Goal: Task Accomplishment & Management: Use online tool/utility

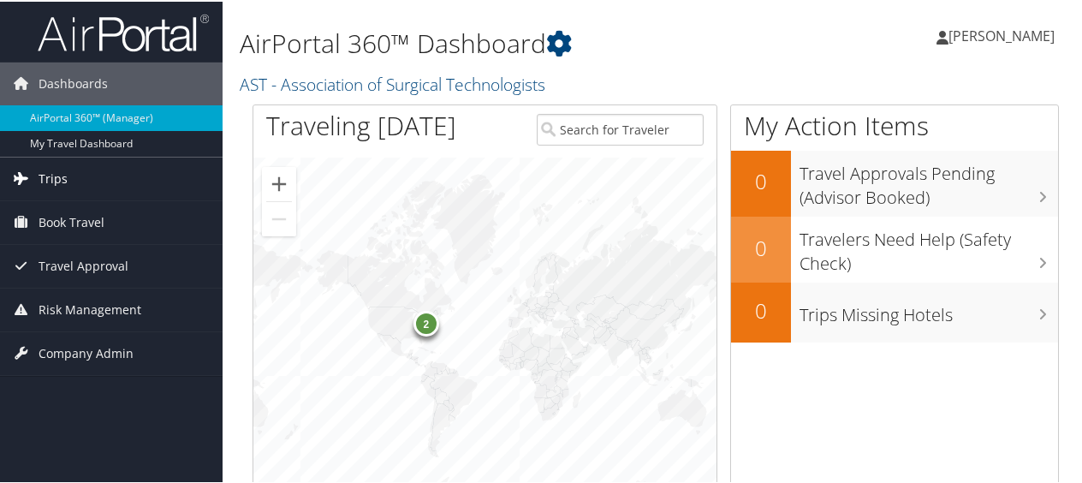
click at [61, 170] on span "Trips" at bounding box center [53, 177] width 29 height 43
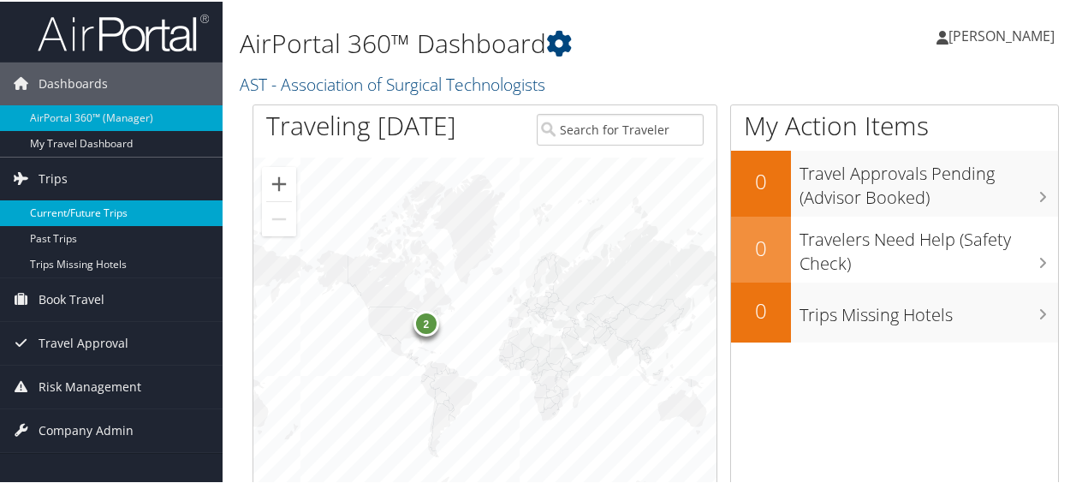
click at [62, 205] on link "Current/Future Trips" at bounding box center [111, 212] width 223 height 26
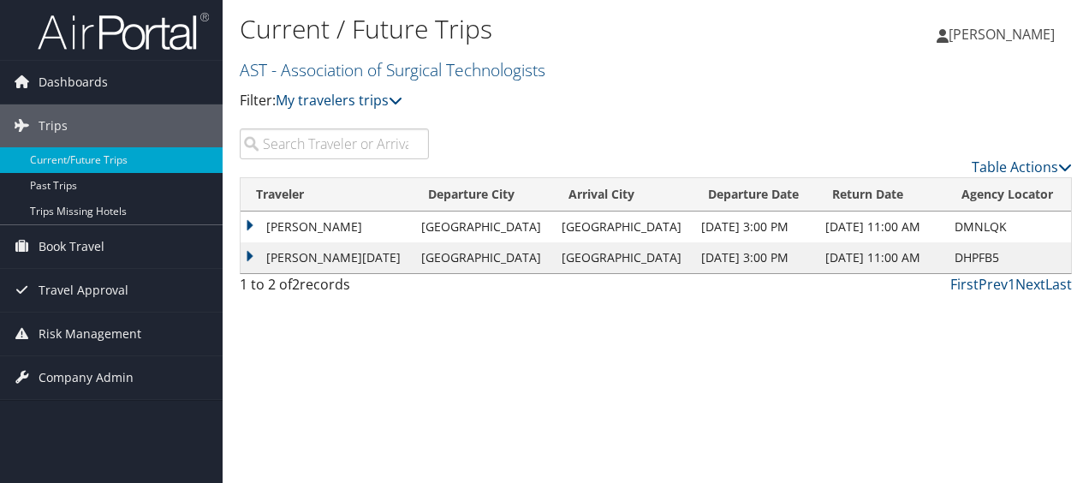
click at [294, 218] on td "AMY WHITACRE" at bounding box center [327, 226] width 172 height 31
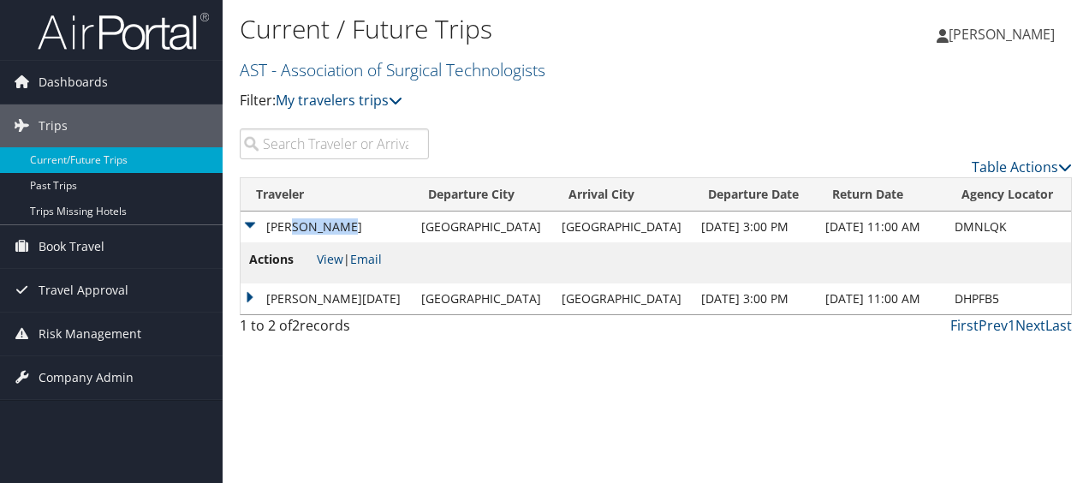
click at [294, 218] on td "AMY WHITACRE" at bounding box center [327, 226] width 172 height 31
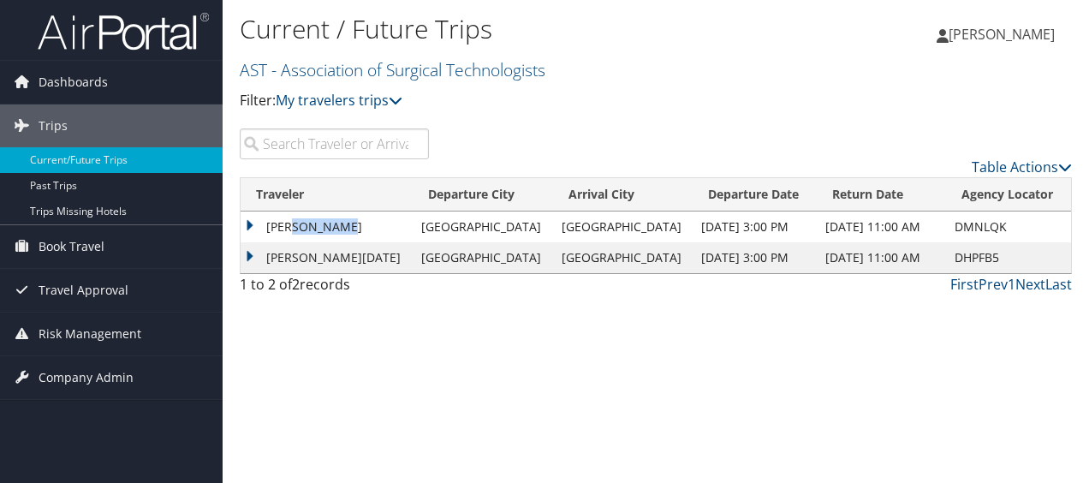
click at [312, 222] on td "AMY WHITACRE" at bounding box center [327, 226] width 172 height 31
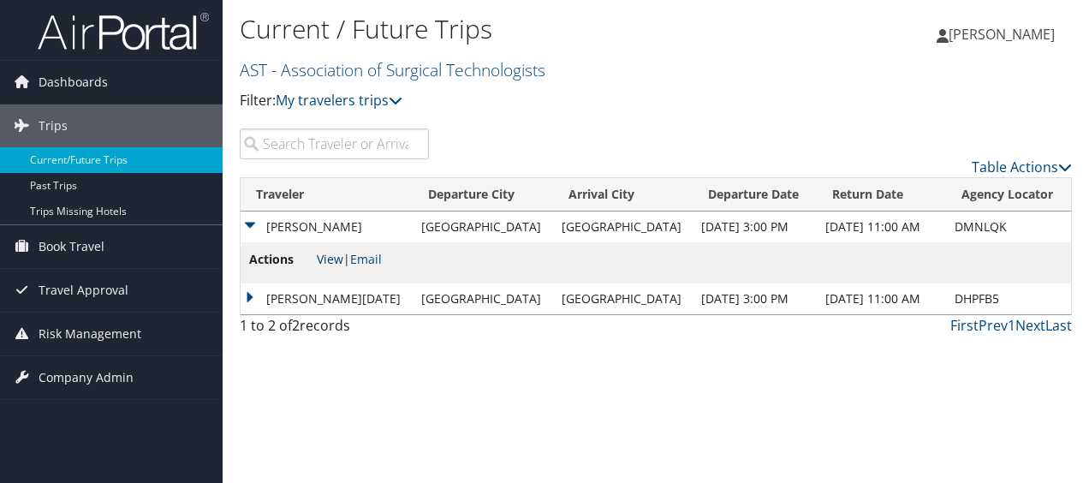
click at [335, 260] on link "View" at bounding box center [330, 259] width 27 height 16
click at [353, 298] on td "MARSHA NOEL LYLES" at bounding box center [327, 298] width 172 height 31
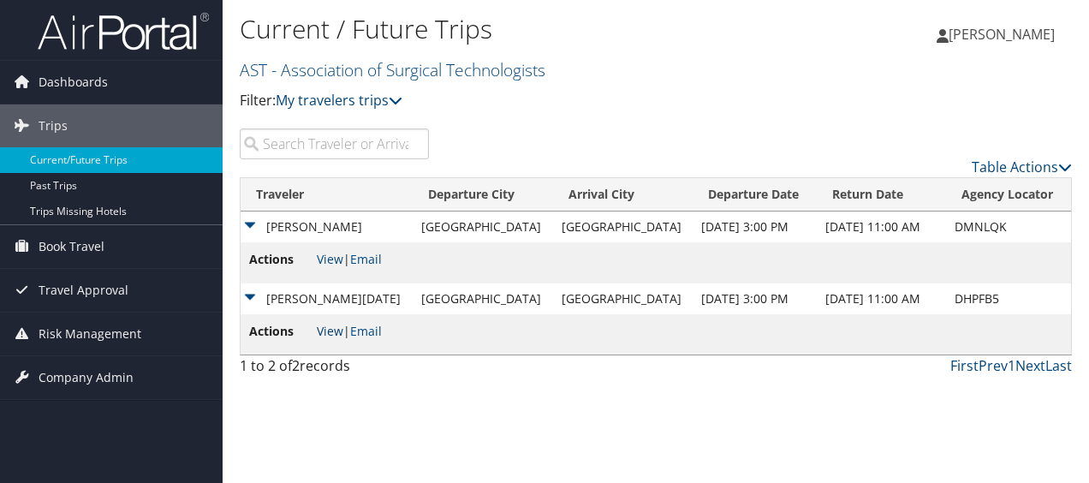
click at [332, 323] on link "View" at bounding box center [330, 331] width 27 height 16
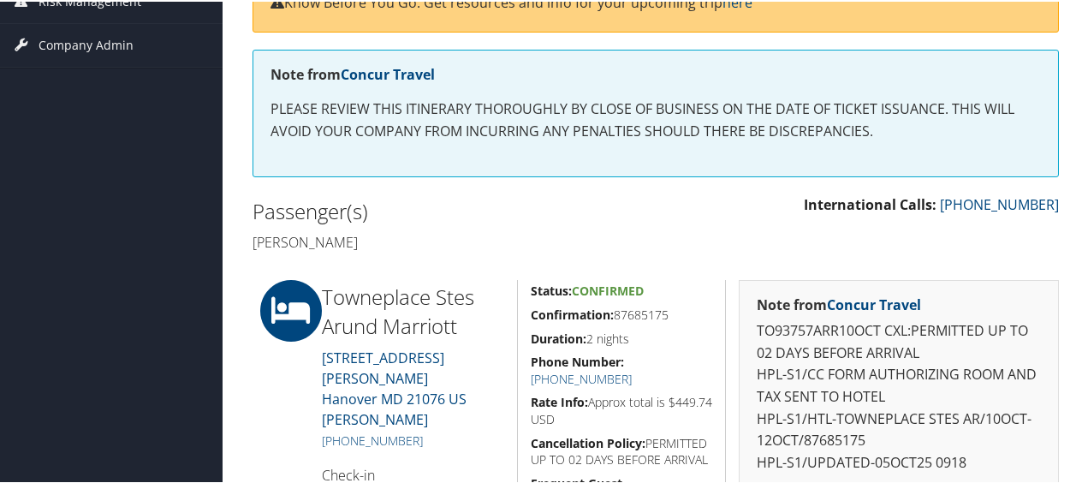
scroll to position [514, 0]
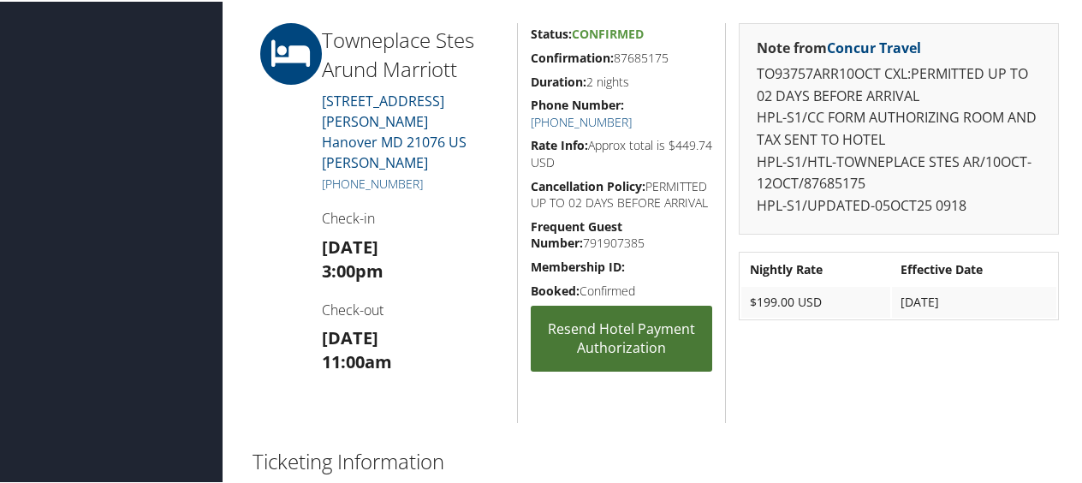
click at [602, 354] on link "Resend Hotel Payment Authorization" at bounding box center [621, 337] width 181 height 66
click at [606, 358] on link "Resend Hotel Payment Authorization" at bounding box center [621, 337] width 181 height 66
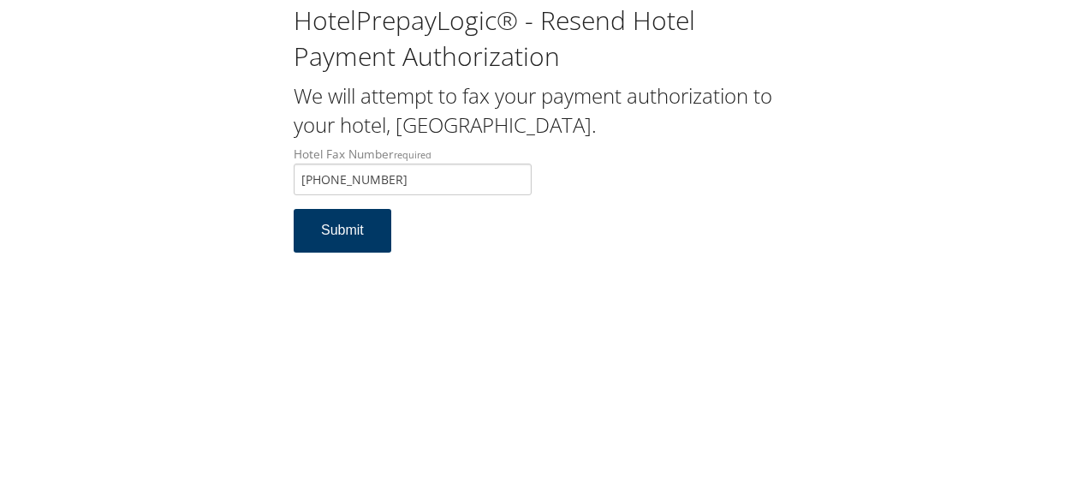
click at [341, 231] on button "Submit" at bounding box center [343, 231] width 98 height 44
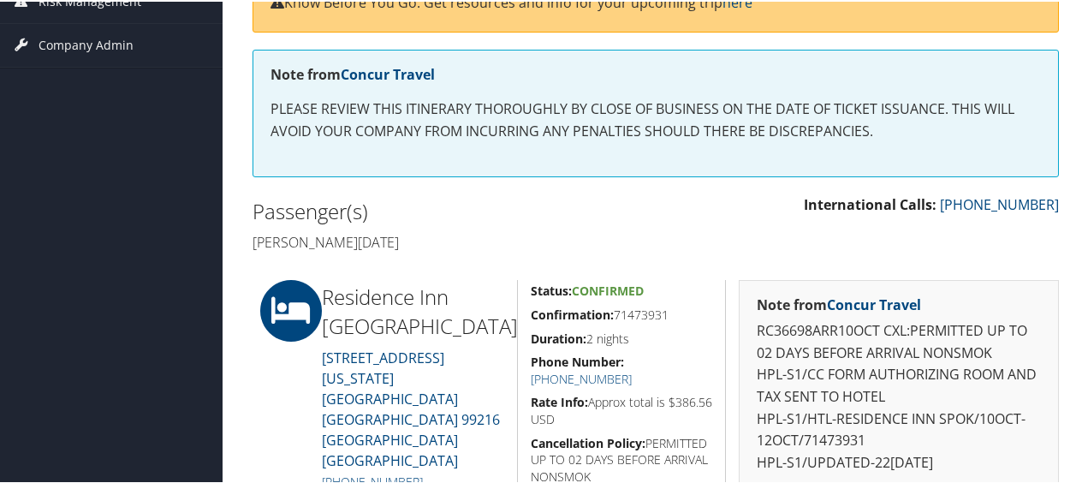
scroll to position [514, 0]
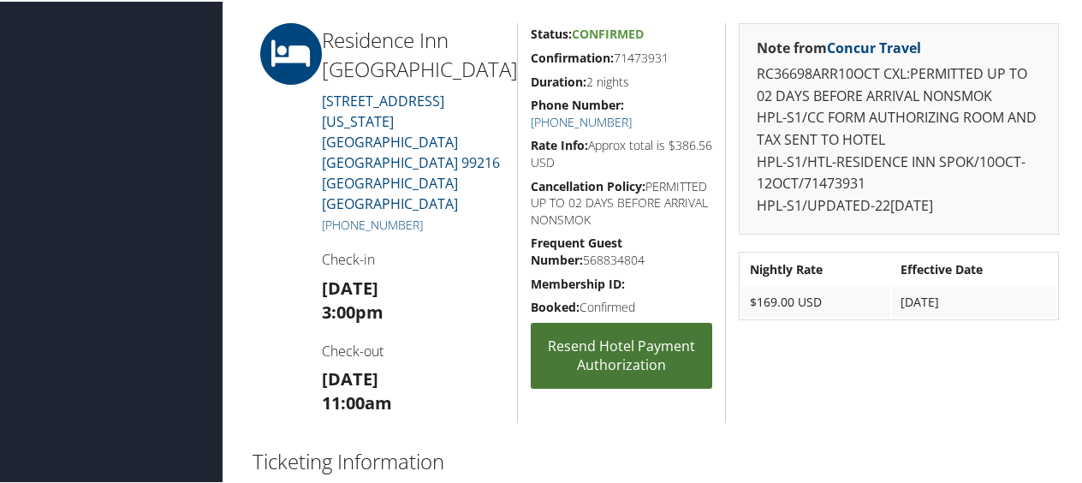
click at [610, 348] on link "Resend Hotel Payment Authorization" at bounding box center [621, 354] width 181 height 66
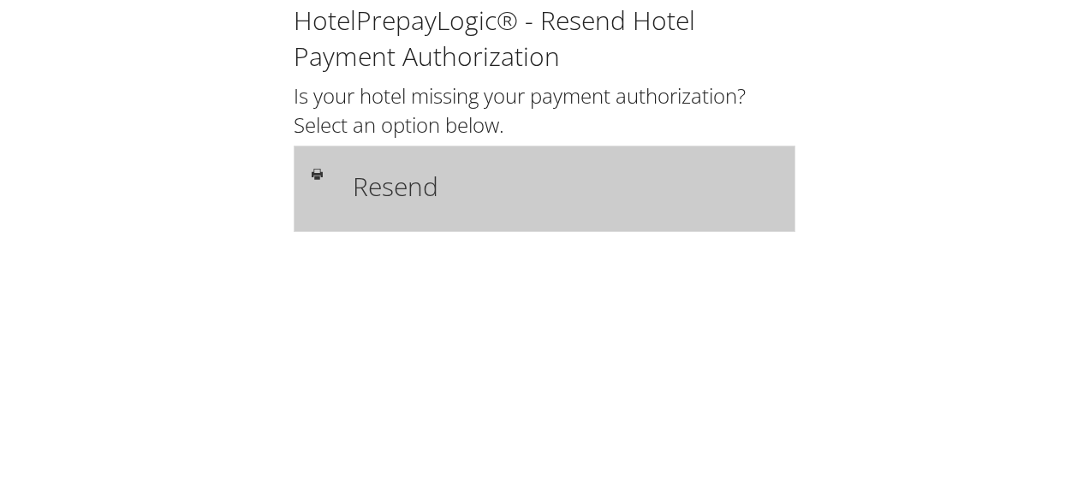
click at [397, 189] on h1 "Resend" at bounding box center [565, 186] width 425 height 39
click at [397, 181] on h1 "Resend" at bounding box center [565, 186] width 425 height 39
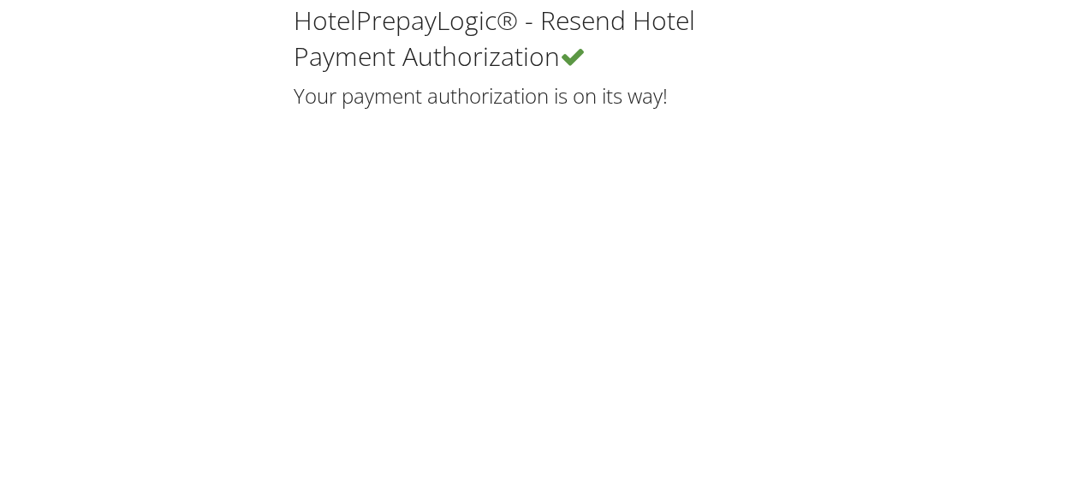
click at [102, 113] on div "HotelPrepayLogic® - Resend Hotel Payment Authorization Your payment authorizati…" at bounding box center [544, 58] width 1055 height 117
